Goal: Find specific page/section: Find specific page/section

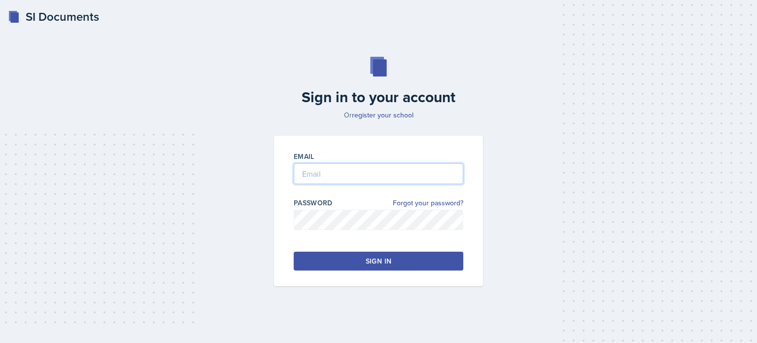
click at [357, 170] on input "email" at bounding box center [379, 173] width 170 height 21
type input "[EMAIL_ADDRESS][DOMAIN_NAME]"
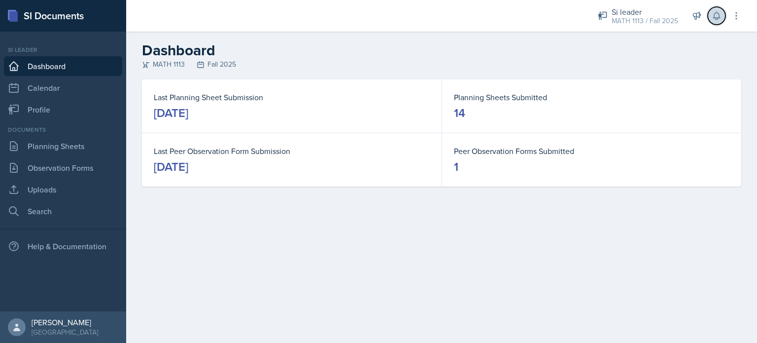
click at [717, 13] on icon at bounding box center [716, 15] width 6 height 7
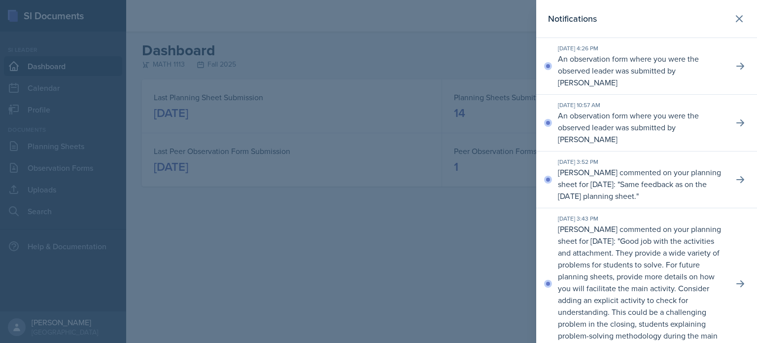
click at [197, 239] on div at bounding box center [378, 171] width 757 height 343
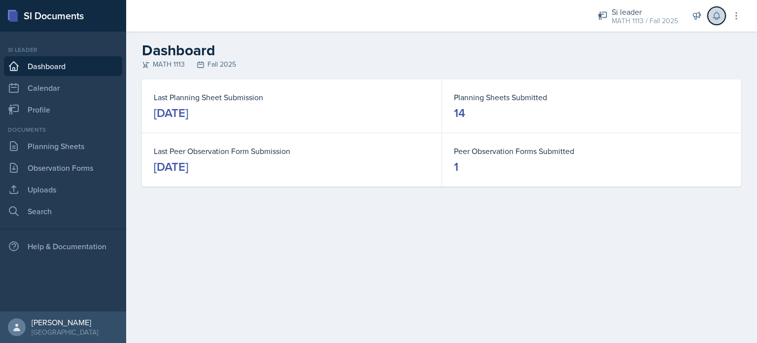
click at [719, 18] on icon at bounding box center [717, 16] width 10 height 10
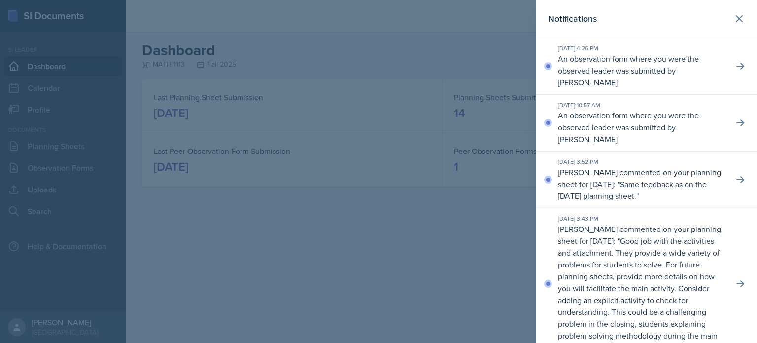
click at [296, 240] on div at bounding box center [378, 171] width 757 height 343
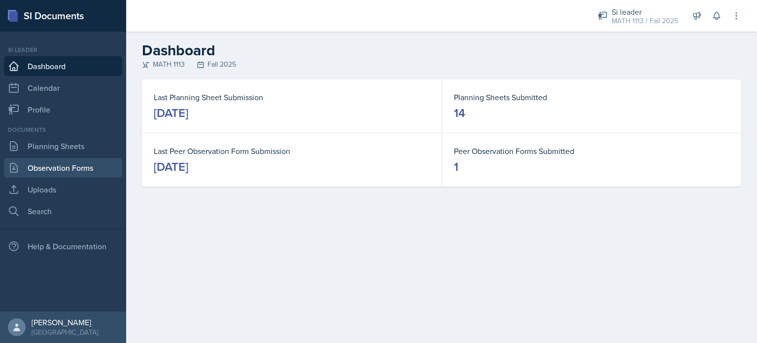
click at [53, 163] on link "Observation Forms" at bounding box center [63, 168] width 118 height 20
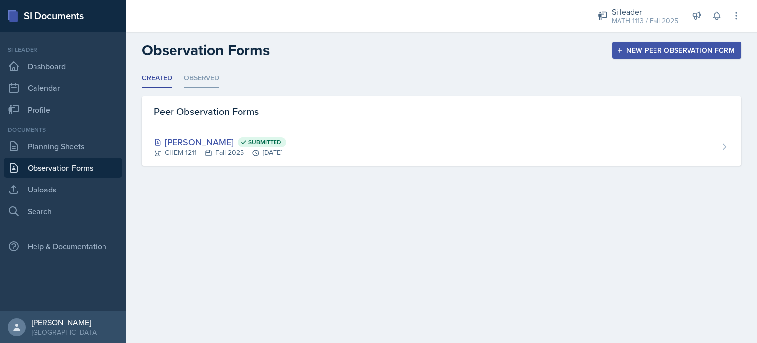
click at [186, 77] on li "Observed" at bounding box center [201, 78] width 35 height 19
